Goal: Task Accomplishment & Management: Complete application form

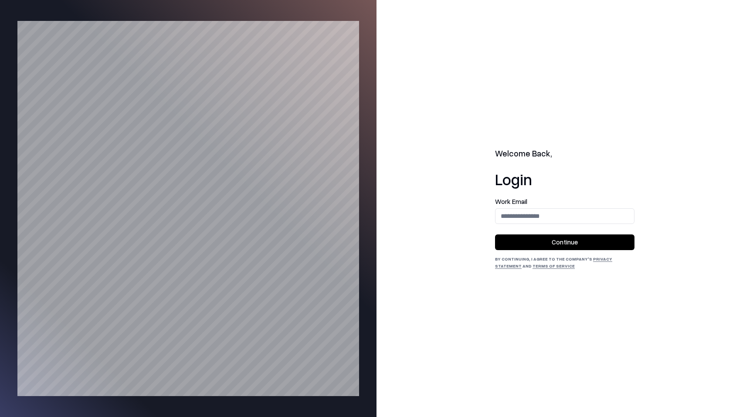
click at [535, 220] on input "email" at bounding box center [564, 216] width 139 height 16
type input "**********"
click at [539, 238] on button "Continue" at bounding box center [564, 242] width 139 height 16
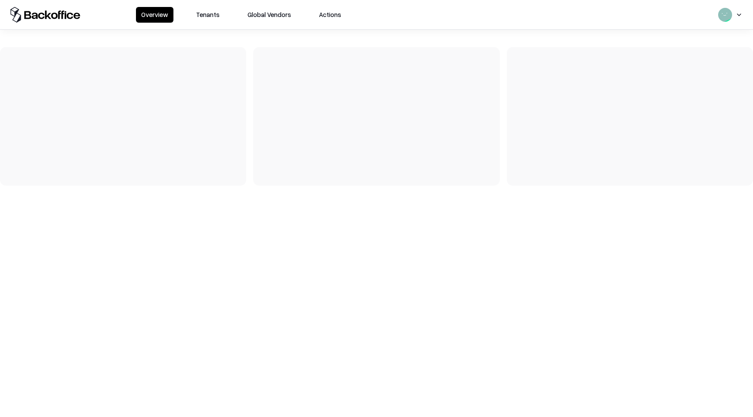
click at [216, 12] on button "Tenants" at bounding box center [208, 15] width 34 height 16
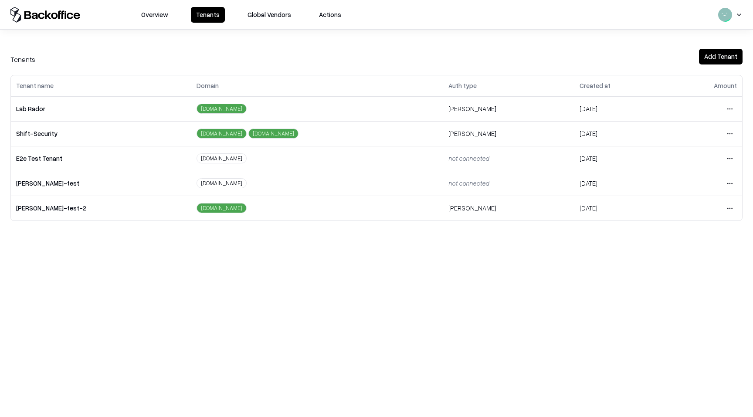
click at [730, 107] on html "Overview Tenants Global Vendors Actions Tenants Add Tenant Tenant name Domain A…" at bounding box center [376, 208] width 753 height 417
click at [666, 178] on div "Login to tenant" at bounding box center [693, 181] width 94 height 17
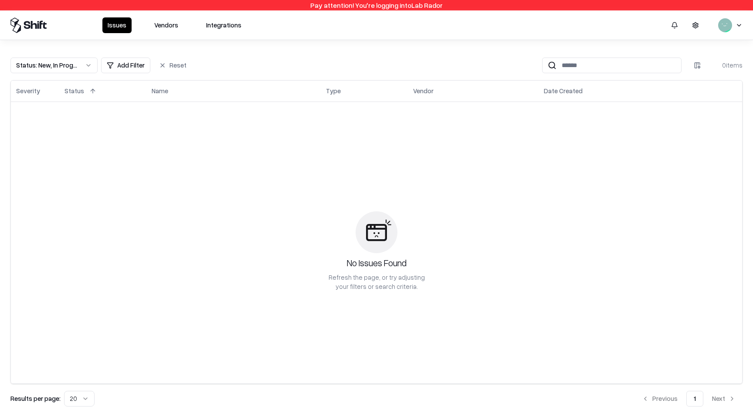
click at [165, 23] on button "Vendors" at bounding box center [166, 25] width 34 height 16
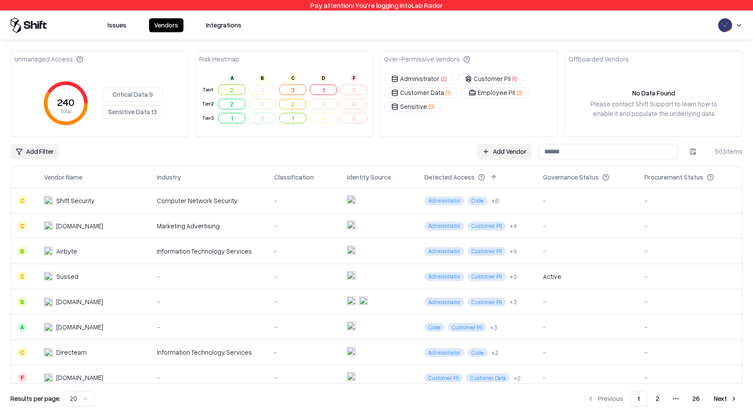
click at [489, 152] on link "Add Vendor" at bounding box center [504, 152] width 54 height 16
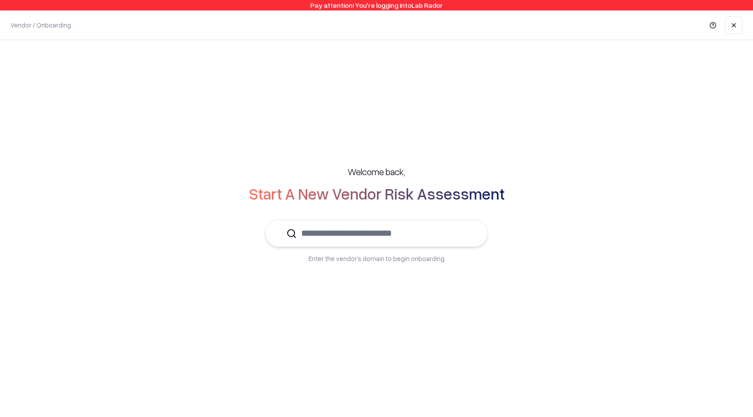
click at [425, 227] on input "text" at bounding box center [382, 233] width 170 height 27
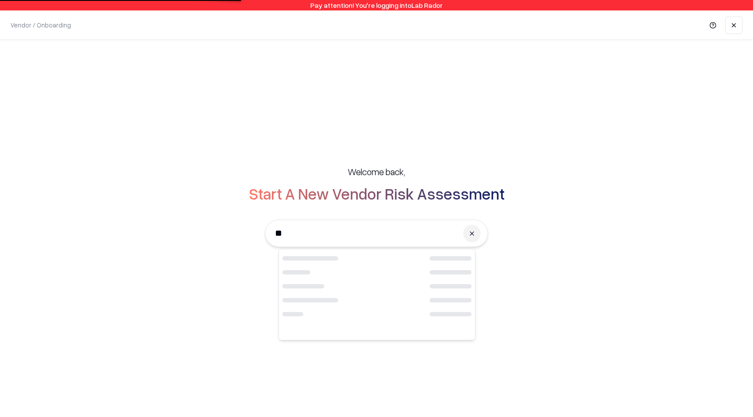
type input "*"
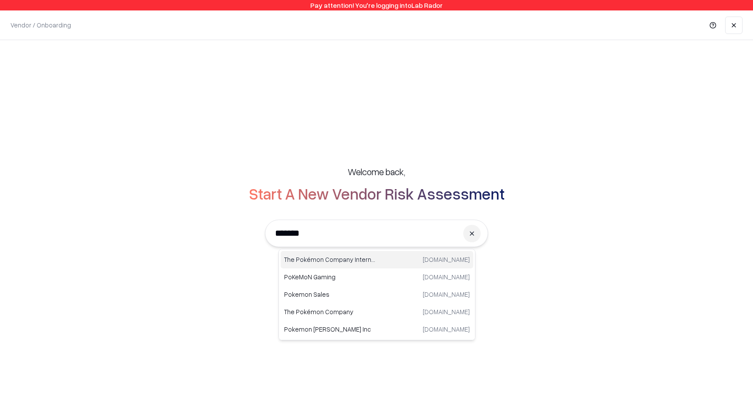
click at [380, 260] on div "The Pokémon Company International pokemon.com" at bounding box center [377, 259] width 193 height 17
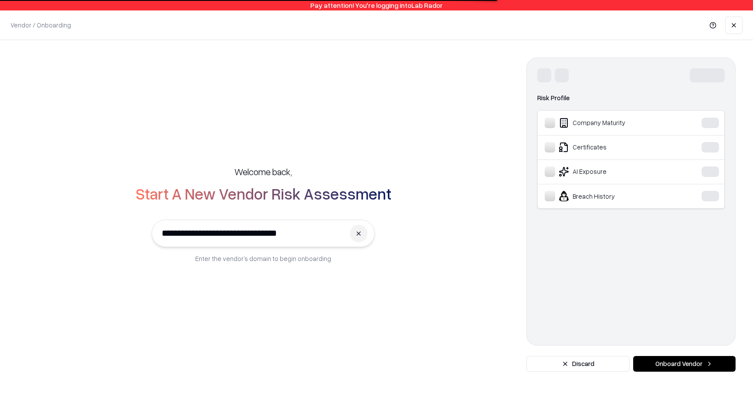
type input "**********"
click at [680, 321] on div "Domain Industry Risk Profile Company Maturity Certificates AI Exposure Breach H…" at bounding box center [630, 201] width 209 height 288
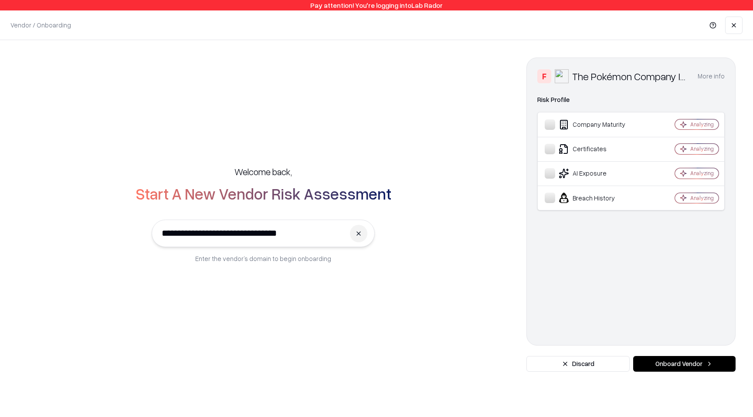
click at [706, 369] on button "Onboard Vendor" at bounding box center [684, 364] width 102 height 16
click at [704, 364] on button "Onboard Vendor" at bounding box center [684, 364] width 102 height 16
click at [679, 364] on button "Onboard Vendor" at bounding box center [684, 364] width 102 height 16
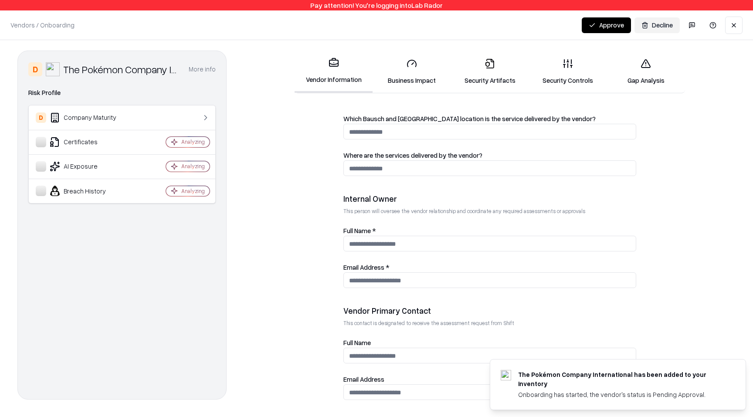
scroll to position [383, 0]
click at [379, 393] on input "email" at bounding box center [490, 393] width 292 height 16
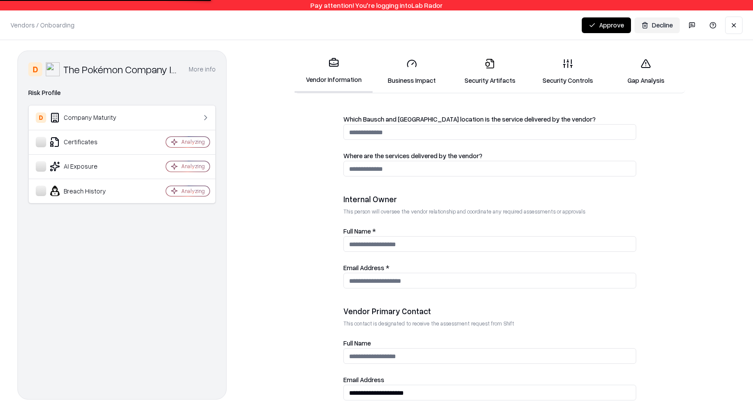
type input "**********"
click at [405, 280] on input "Email Address *" at bounding box center [490, 281] width 292 height 16
paste input "**********"
type input "**********"
click at [390, 245] on input "Full Name *" at bounding box center [490, 244] width 292 height 16
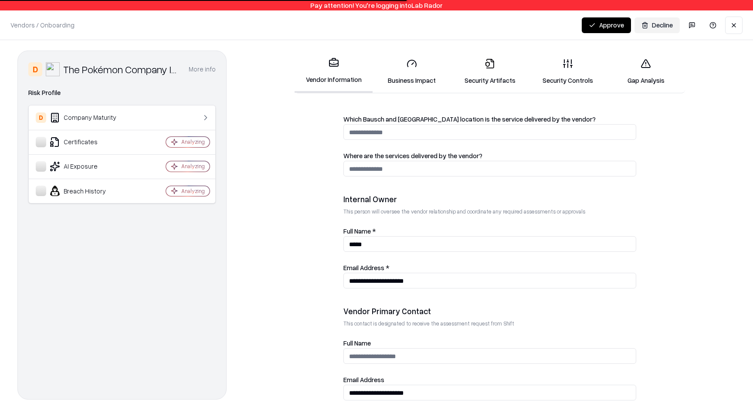
type input "*****"
click at [403, 344] on div "Full Name" at bounding box center [489, 351] width 293 height 26
click at [398, 354] on input "Full Name" at bounding box center [490, 356] width 292 height 16
paste input "*****"
type input "*****"
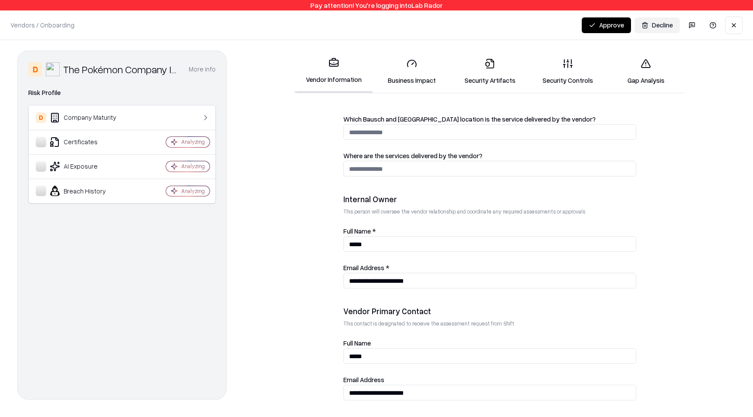
click at [496, 75] on link "Security Artifacts" at bounding box center [489, 71] width 78 height 41
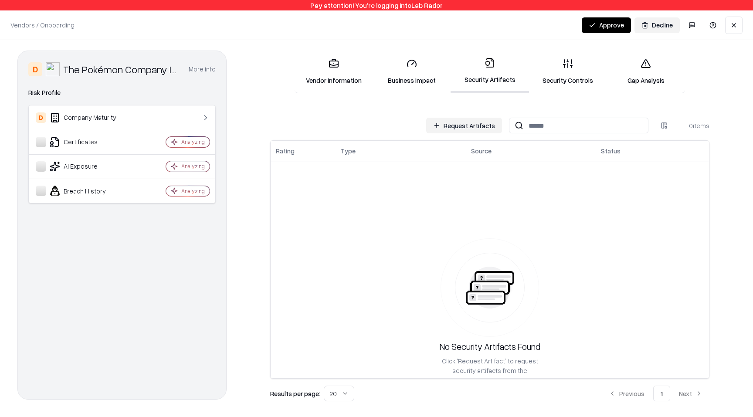
click at [450, 125] on button "Request Artifacts" at bounding box center [464, 126] width 76 height 16
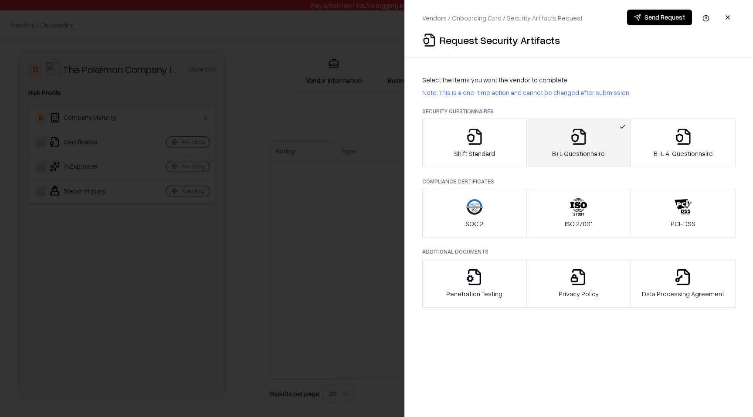
click at [670, 17] on button "Send Request" at bounding box center [659, 18] width 65 height 16
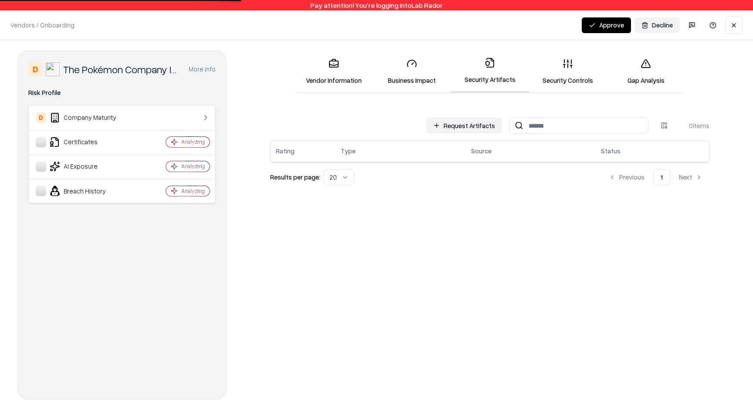
click at [469, 130] on button "Request Artifacts" at bounding box center [464, 126] width 76 height 16
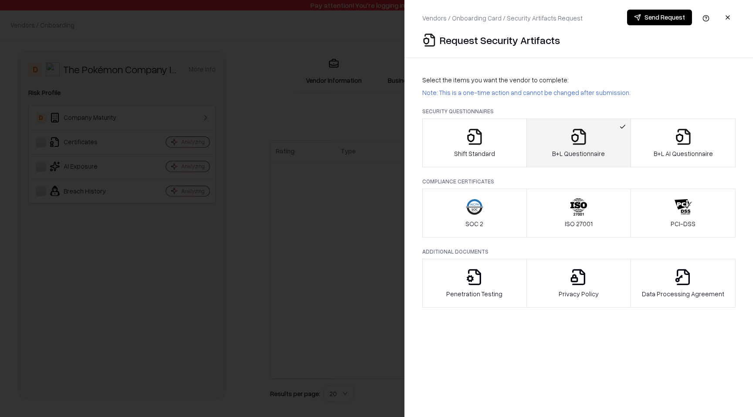
click at [648, 10] on button "Send Request" at bounding box center [659, 18] width 65 height 16
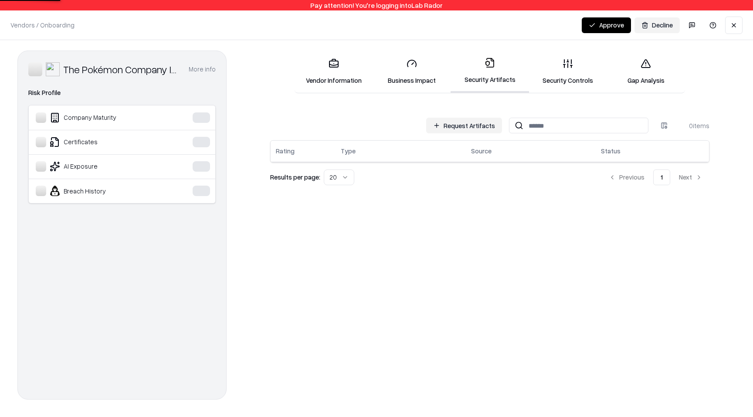
click at [485, 124] on button "Request Artifacts" at bounding box center [464, 126] width 76 height 16
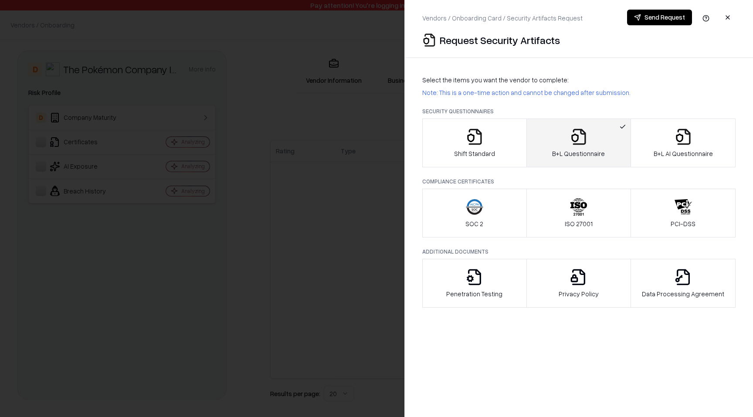
click at [659, 17] on button "Send Request" at bounding box center [659, 18] width 65 height 16
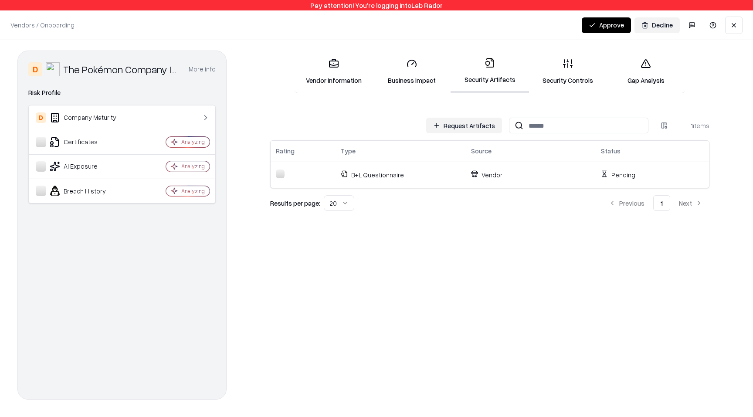
click at [614, 284] on div "Request Artifacts 1 items Rating Type Source Status B+L Questionnaire Vendor Pe…" at bounding box center [489, 256] width 491 height 285
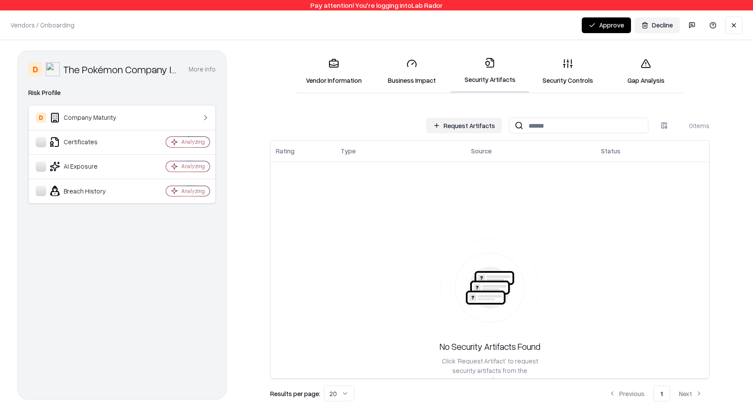
click at [434, 127] on button "Request Artifacts" at bounding box center [464, 126] width 76 height 16
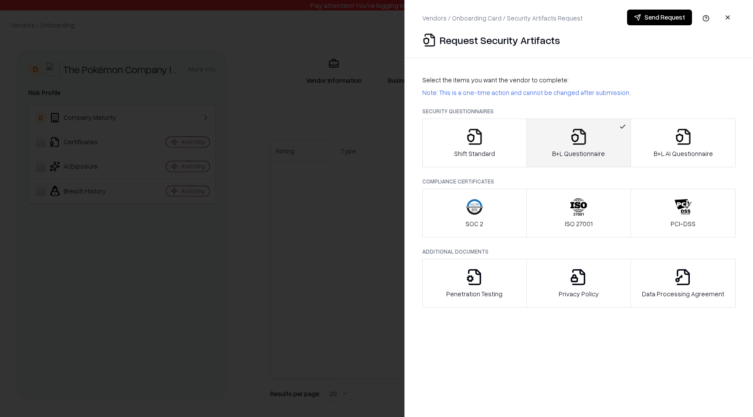
drag, startPoint x: 666, startPoint y: 15, endPoint x: 662, endPoint y: 17, distance: 4.5
click at [666, 15] on button "Send Request" at bounding box center [659, 18] width 65 height 16
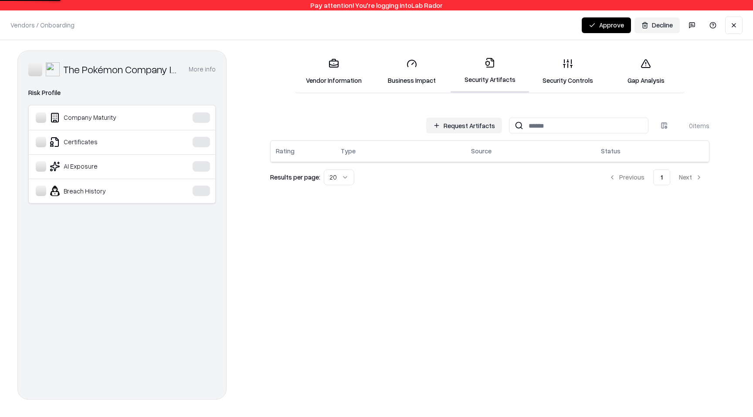
click at [477, 119] on button "Request Artifacts" at bounding box center [464, 126] width 76 height 16
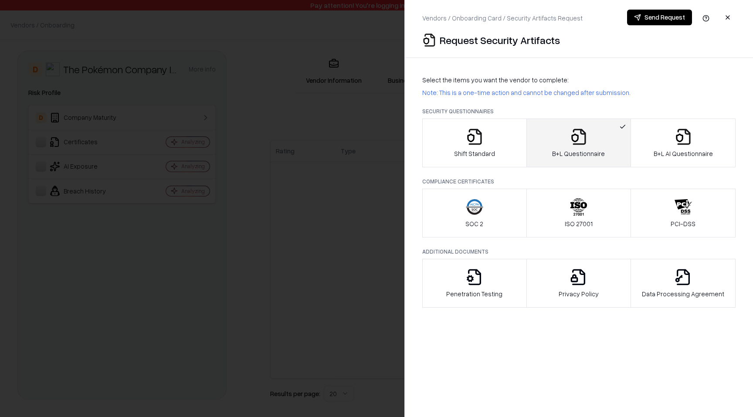
click at [656, 20] on button "Send Request" at bounding box center [659, 18] width 65 height 16
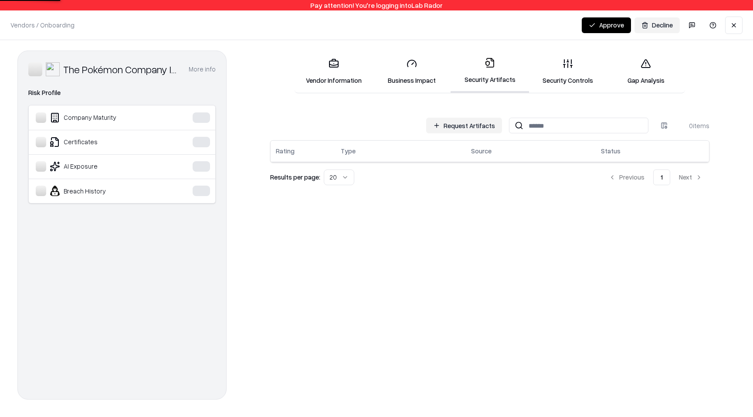
click at [449, 125] on button "Request Artifacts" at bounding box center [464, 126] width 76 height 16
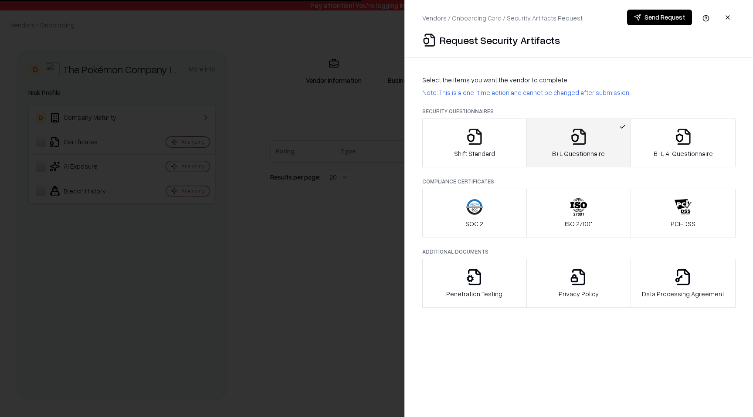
click at [653, 14] on button "Send Request" at bounding box center [659, 18] width 65 height 16
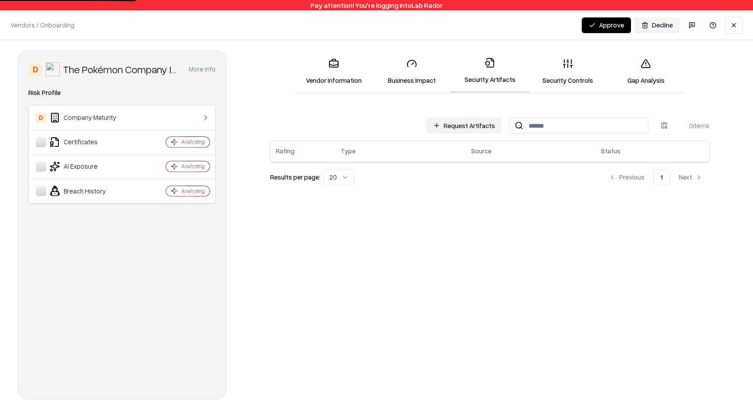
click at [464, 132] on button "Request Artifacts" at bounding box center [464, 126] width 76 height 16
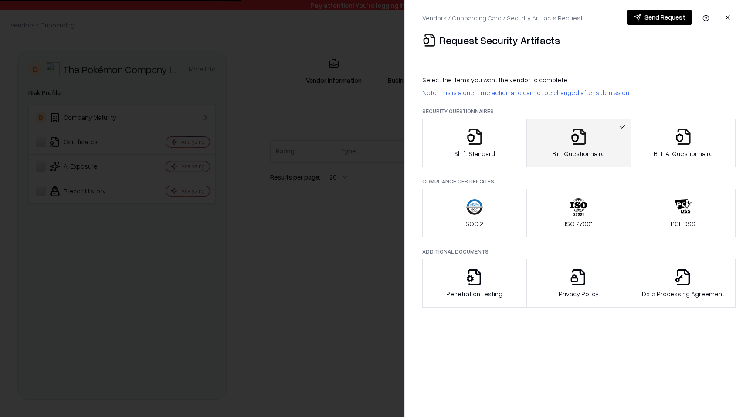
click at [469, 123] on button "Shift Standard" at bounding box center [474, 142] width 105 height 49
click at [495, 135] on button "Shift Standard" at bounding box center [474, 142] width 105 height 49
click at [659, 17] on button "Send Request" at bounding box center [659, 18] width 65 height 16
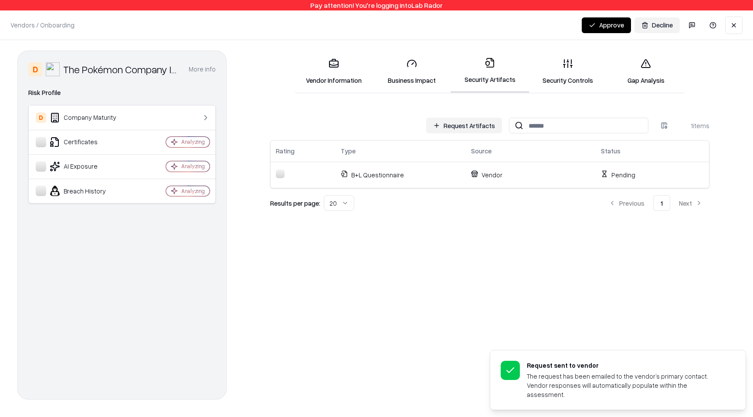
click at [740, 19] on button at bounding box center [733, 25] width 17 height 17
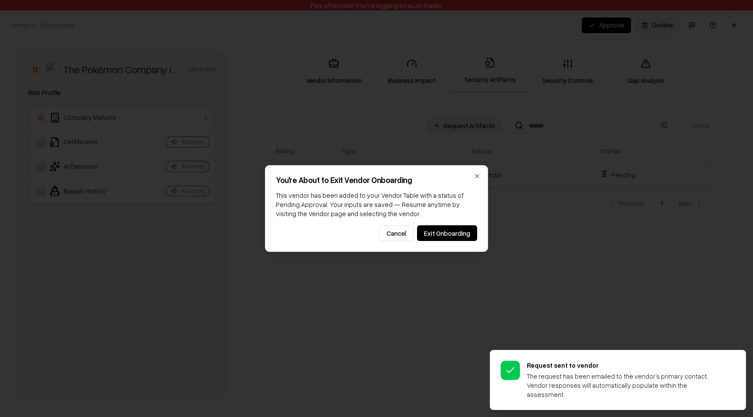
click at [475, 230] on div "You're About to Exit Vendor Onboarding This vendor has been added to your Vendo…" at bounding box center [376, 208] width 223 height 87
click at [468, 231] on button "Exit Onboarding" at bounding box center [447, 233] width 60 height 16
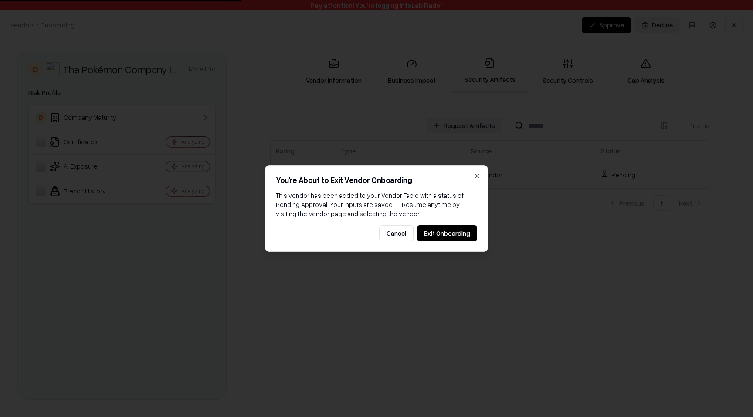
click at [462, 236] on button "Exit Onboarding" at bounding box center [447, 233] width 60 height 16
click at [454, 230] on button "Exit Onboarding" at bounding box center [447, 233] width 60 height 16
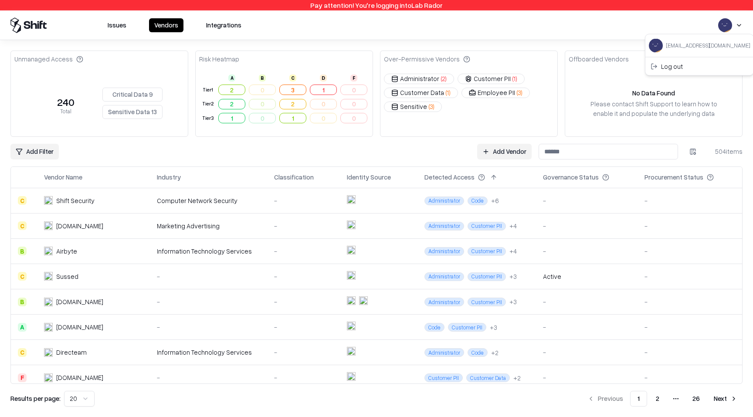
click at [720, 27] on html "Pay attention! You're logging into Lab Rador Issues Vendors Integrations Unmana…" at bounding box center [376, 208] width 753 height 417
click at [678, 69] on div "Log out" at bounding box center [699, 66] width 105 height 14
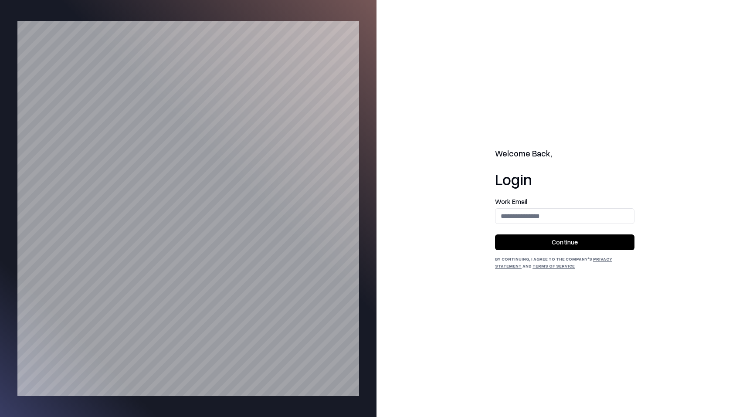
drag, startPoint x: 577, startPoint y: 210, endPoint x: 576, endPoint y: 216, distance: 5.7
click at [577, 211] on input "email" at bounding box center [564, 216] width 139 height 16
type input "**********"
click at [576, 242] on button "Continue" at bounding box center [564, 242] width 139 height 16
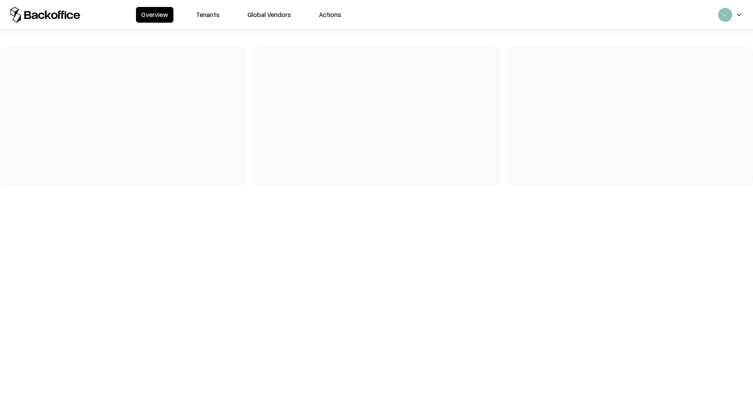
click at [214, 13] on button "Tenants" at bounding box center [208, 15] width 34 height 16
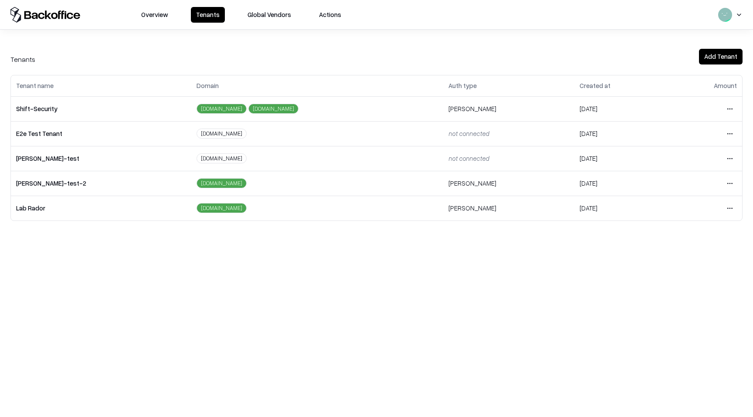
click at [705, 53] on button "Add Tenant" at bounding box center [721, 57] width 44 height 16
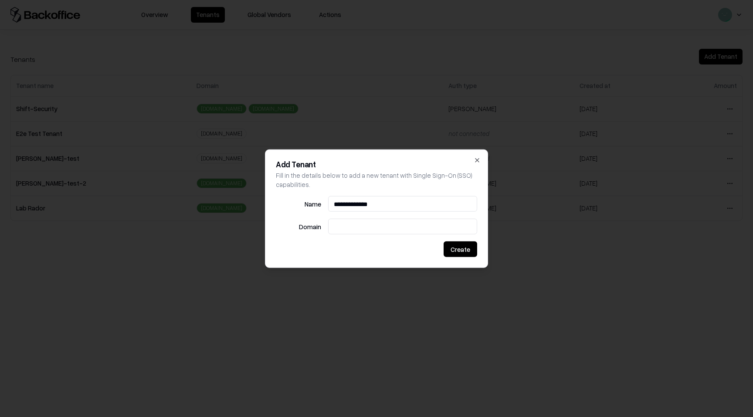
type input "**********"
click at [333, 230] on input at bounding box center [402, 226] width 149 height 16
click at [427, 220] on input at bounding box center [402, 226] width 149 height 16
type input "**********"
drag, startPoint x: 448, startPoint y: 246, endPoint x: 440, endPoint y: 247, distance: 7.9
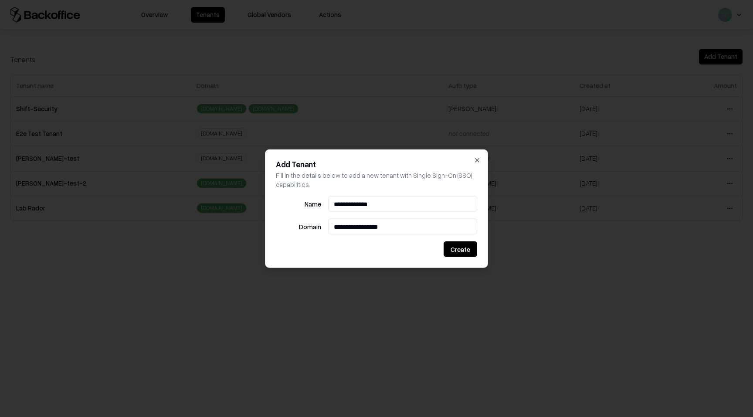
click at [448, 246] on button "Create" at bounding box center [460, 249] width 34 height 16
click at [409, 281] on div at bounding box center [376, 208] width 753 height 417
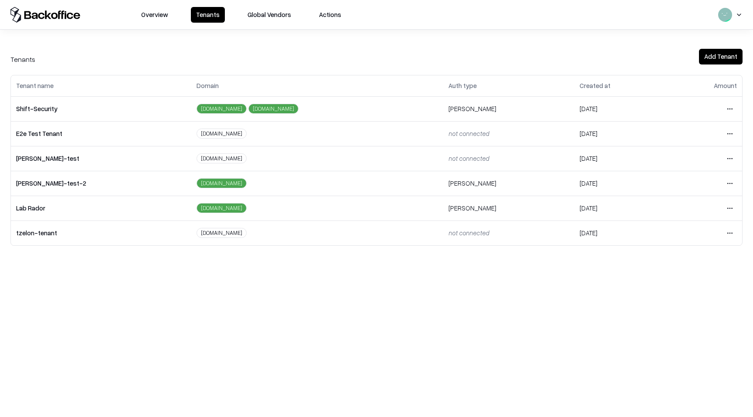
drag, startPoint x: 737, startPoint y: 232, endPoint x: 733, endPoint y: 232, distance: 4.4
click at [737, 232] on td "Open menu" at bounding box center [703, 232] width 75 height 25
click at [729, 233] on html "Overview Tenants Global Vendors Actions Tenants Add Tenant Tenant name Domain A…" at bounding box center [376, 208] width 753 height 417
click at [686, 289] on div "Generate Configuration Link" at bounding box center [693, 288] width 94 height 17
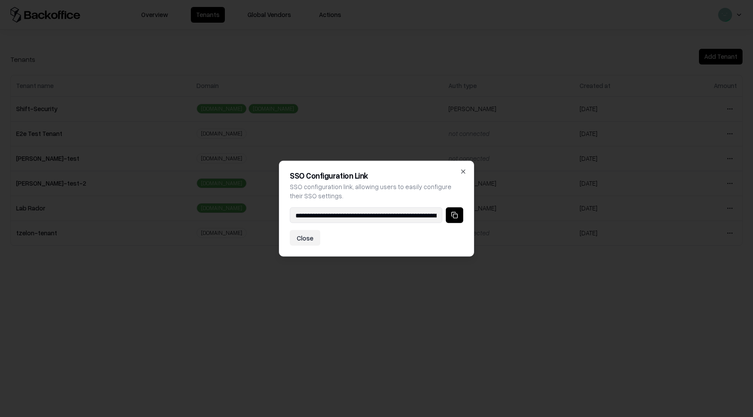
drag, startPoint x: 462, startPoint y: 169, endPoint x: 442, endPoint y: 175, distance: 20.9
click at [462, 169] on icon "button" at bounding box center [463, 171] width 7 height 7
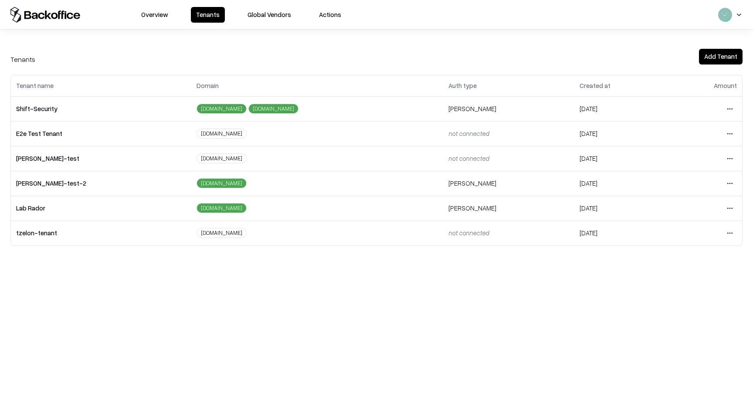
click at [26, 233] on td "tzelon-tenant" at bounding box center [101, 232] width 180 height 25
click at [727, 206] on html "Overview Tenants Global Vendors Actions Tenants Add Tenant Tenant name Domain A…" at bounding box center [376, 208] width 753 height 417
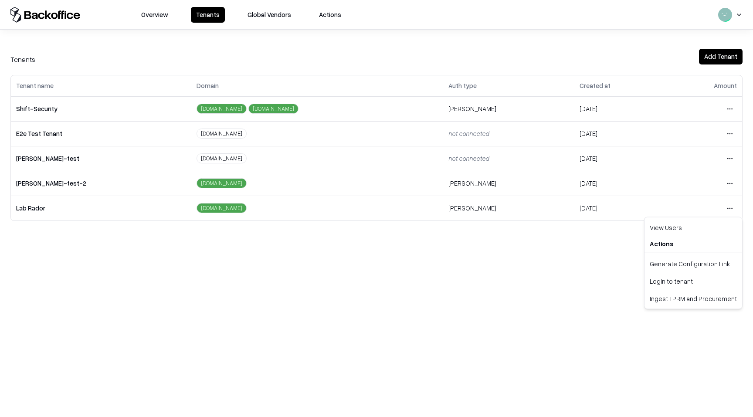
click at [664, 280] on div "Login to tenant" at bounding box center [693, 280] width 94 height 17
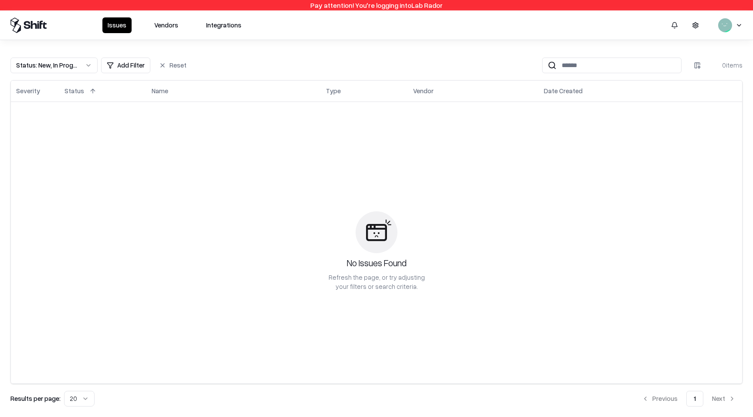
click at [180, 25] on button "Vendors" at bounding box center [166, 25] width 34 height 16
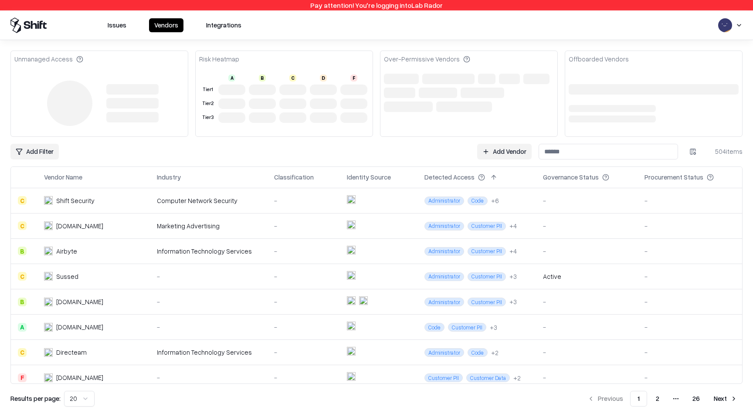
click at [508, 148] on link "Add Vendor" at bounding box center [504, 152] width 54 height 16
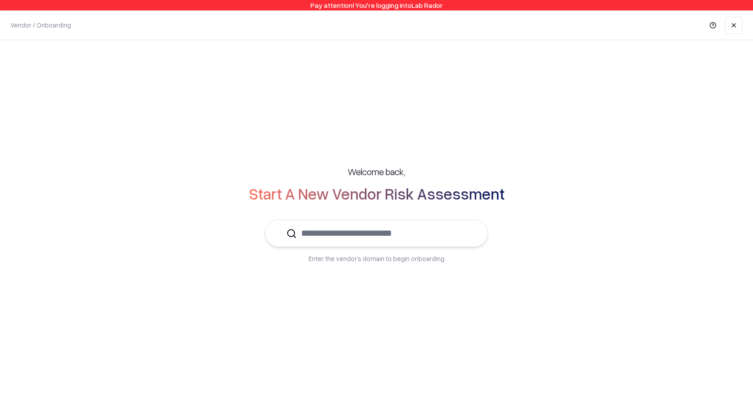
drag, startPoint x: 407, startPoint y: 236, endPoint x: 419, endPoint y: 234, distance: 12.3
click at [407, 236] on input "text" at bounding box center [382, 233] width 170 height 27
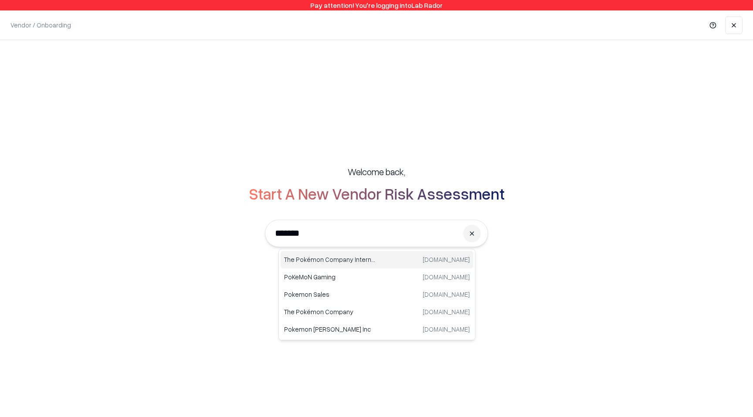
click at [392, 259] on div "The Pokémon Company International pokemon.com" at bounding box center [377, 259] width 193 height 17
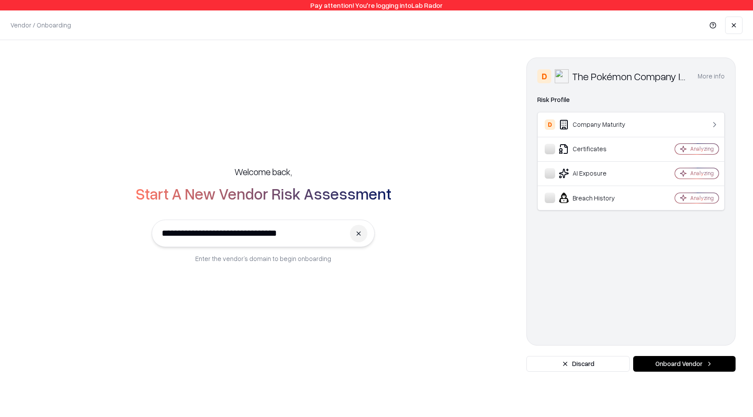
type input "**********"
click at [713, 361] on button "Onboard Vendor" at bounding box center [684, 364] width 102 height 16
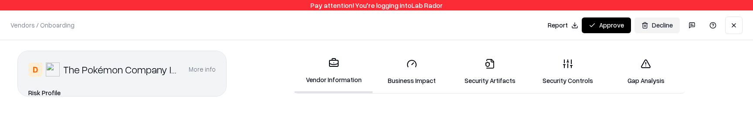
click at [370, 34] on div "Vendors / Onboarding Changes Saved Report Approve Decline" at bounding box center [376, 24] width 753 height 29
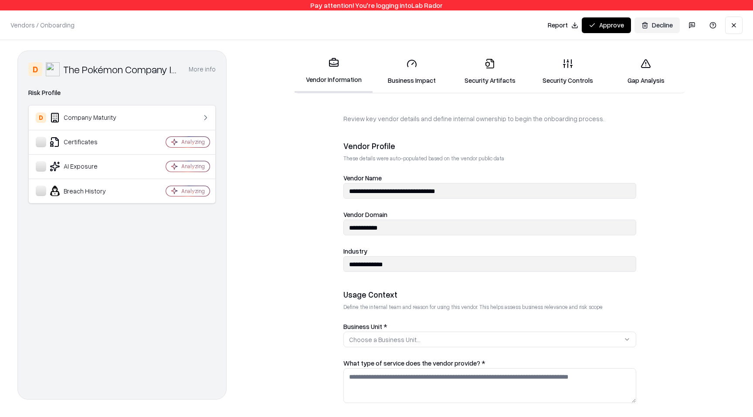
click at [562, 25] on link "Report" at bounding box center [563, 24] width 30 height 9
click at [556, 26] on link "Report" at bounding box center [563, 24] width 30 height 9
click at [565, 24] on link "Report" at bounding box center [563, 24] width 30 height 9
